Goal: Information Seeking & Learning: Learn about a topic

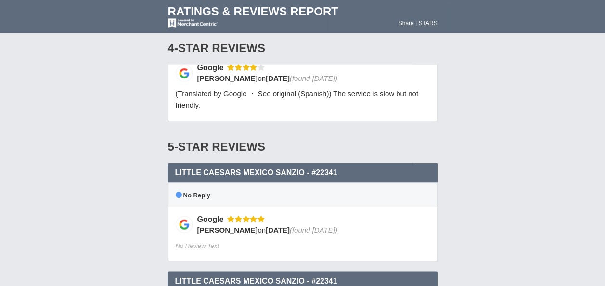
scroll to position [2566, 0]
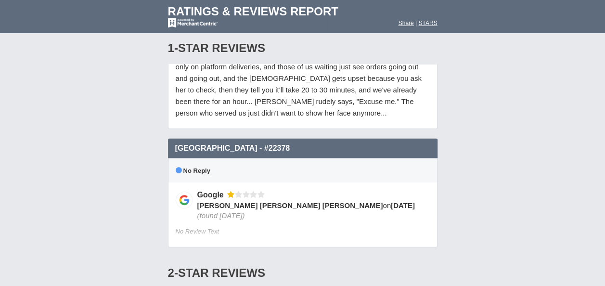
scroll to position [1251, 0]
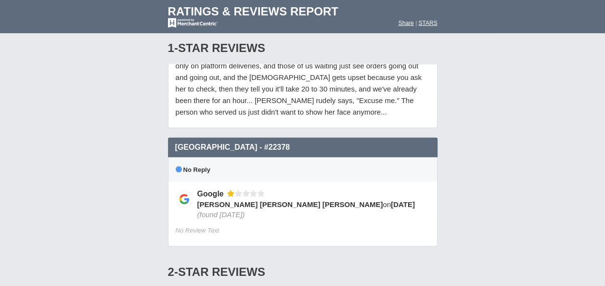
drag, startPoint x: 308, startPoint y: 190, endPoint x: 351, endPoint y: 189, distance: 42.8
click at [351, 199] on div "Luis Alberto Gonzalez Garcia on 9/14/2025 (found 9/14/2025)" at bounding box center [310, 209] width 226 height 20
drag, startPoint x: 351, startPoint y: 189, endPoint x: 437, endPoint y: 195, distance: 86.4
click at [435, 195] on div "Google Luis Alberto Gonzalez Garcia on 9/14/2025 (found 9/14/2025) No Review Te…" at bounding box center [302, 213] width 269 height 65
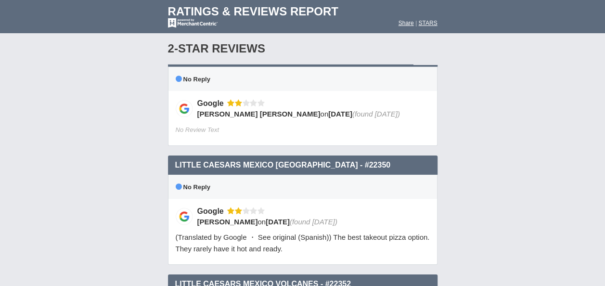
scroll to position [1540, 0]
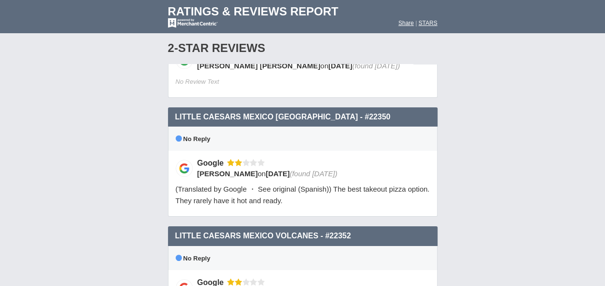
drag, startPoint x: 200, startPoint y: 146, endPoint x: 297, endPoint y: 143, distance: 97.2
click at [297, 168] on div "Rodrigo Pulido on 9/9/2025 (found 9/9/2025)" at bounding box center [310, 173] width 226 height 10
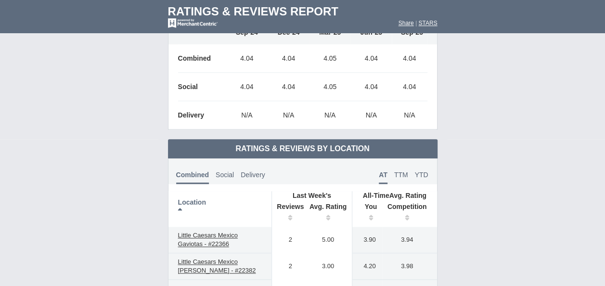
scroll to position [0, 0]
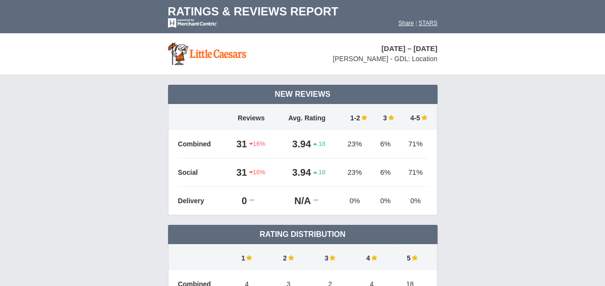
click at [557, 92] on td "New Reviews 16%" at bounding box center [302, 290] width 605 height 430
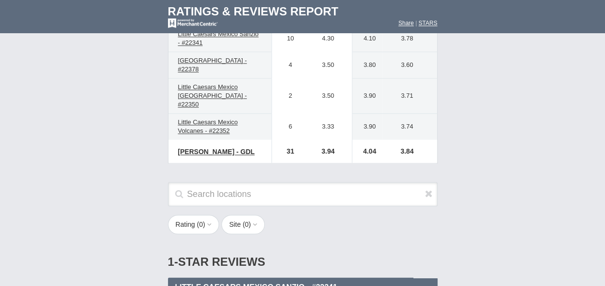
scroll to position [626, 0]
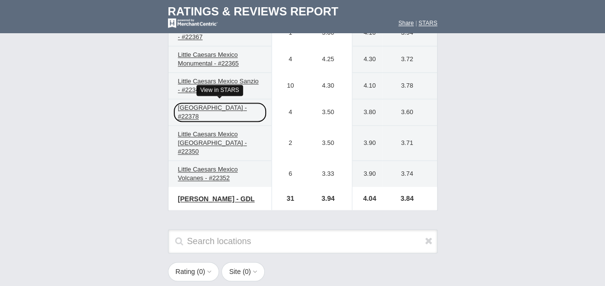
click at [226, 111] on span "[GEOGRAPHIC_DATA] - #22378" at bounding box center [212, 112] width 69 height 16
